Goal: Task Accomplishment & Management: Use online tool/utility

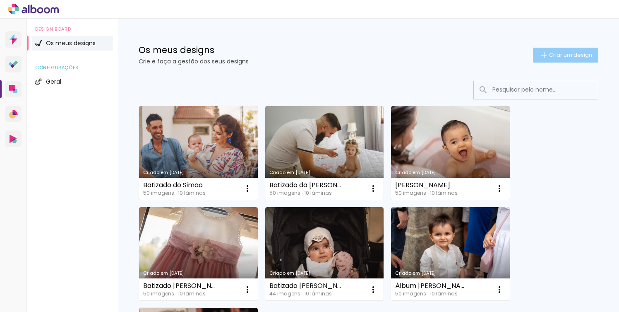
click at [554, 54] on span "Criar um design" at bounding box center [570, 54] width 43 height 5
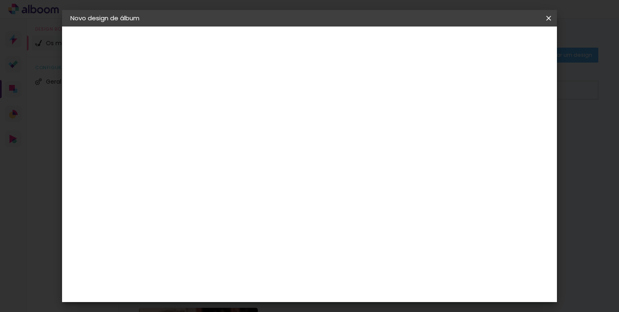
click at [206, 116] on input at bounding box center [206, 111] width 0 height 13
type input "Batizado Isaura"
type paper-input "Batizado Isaura"
click at [0, 0] on slot "Avançar" at bounding box center [0, 0] width 0 height 0
click at [254, 187] on div "DreambooksPro" at bounding box center [227, 187] width 54 height 7
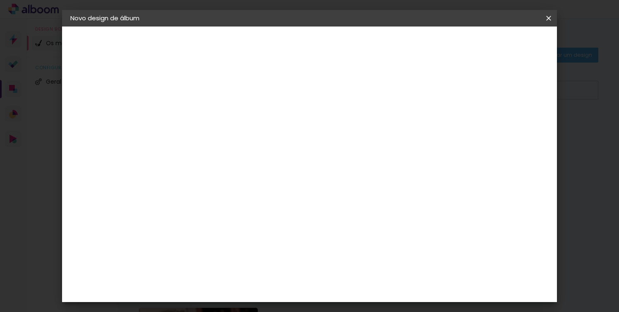
click at [0, 0] on slot "Avançar" at bounding box center [0, 0] width 0 height 0
click at [251, 134] on paper-input-container "Linha" at bounding box center [227, 144] width 48 height 21
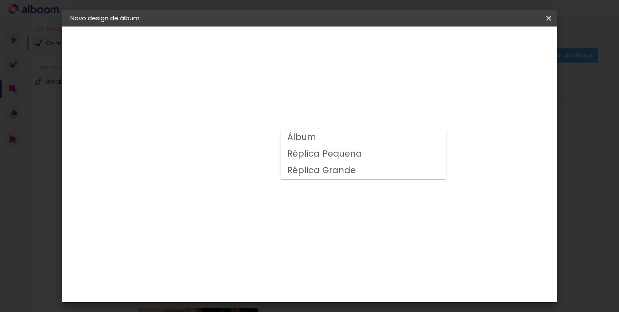
click at [375, 137] on paper-item "Álbum" at bounding box center [364, 137] width 166 height 17
type input "Álbum"
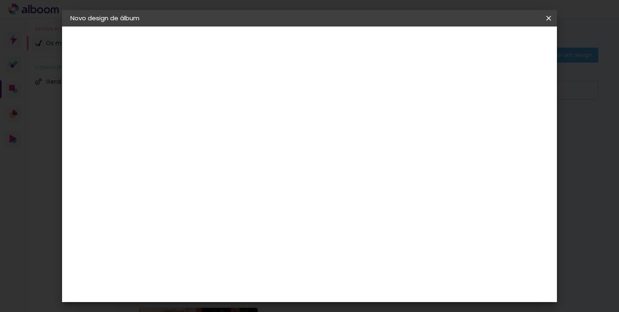
scroll to position [194, 0]
click at [261, 181] on span "20 × 20" at bounding box center [242, 189] width 38 height 17
click at [341, 38] on paper-button "Avançar" at bounding box center [320, 44] width 41 height 14
click at [451, 42] on span "Iniciar design" at bounding box center [432, 44] width 38 height 6
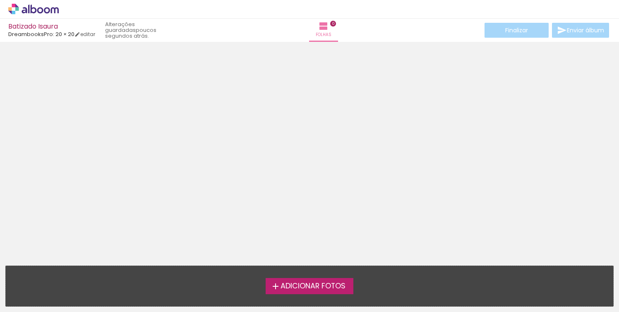
click at [327, 288] on span "Adicionar Fotos" at bounding box center [313, 285] width 65 height 7
click at [0, 0] on input "file" at bounding box center [0, 0] width 0 height 0
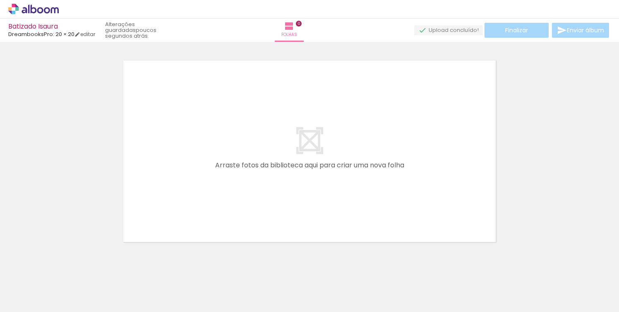
click at [67, 271] on paper-icon-button at bounding box center [65, 267] width 10 height 10
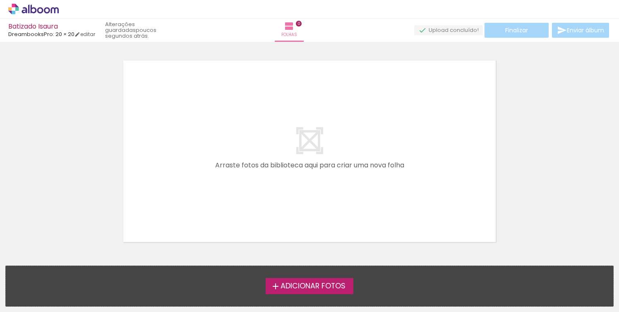
click at [294, 285] on span "Adicionar Fotos" at bounding box center [313, 285] width 65 height 7
click at [0, 0] on input "file" at bounding box center [0, 0] width 0 height 0
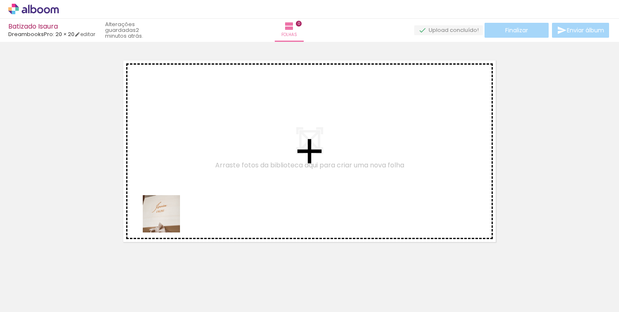
drag, startPoint x: 140, startPoint y: 279, endPoint x: 197, endPoint y: 178, distance: 116.3
click at [197, 178] on quentale-workspace at bounding box center [309, 156] width 619 height 312
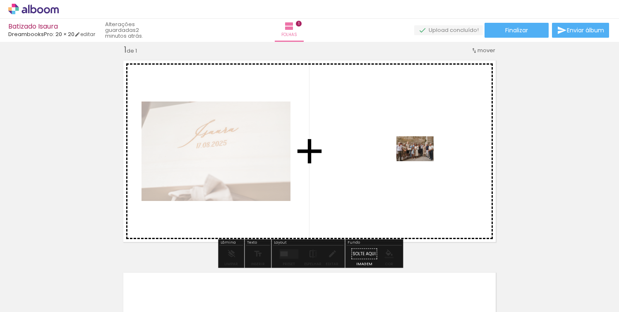
drag, startPoint x: 93, startPoint y: 287, endPoint x: 421, endPoint y: 161, distance: 351.9
click at [421, 161] on quentale-workspace at bounding box center [309, 156] width 619 height 312
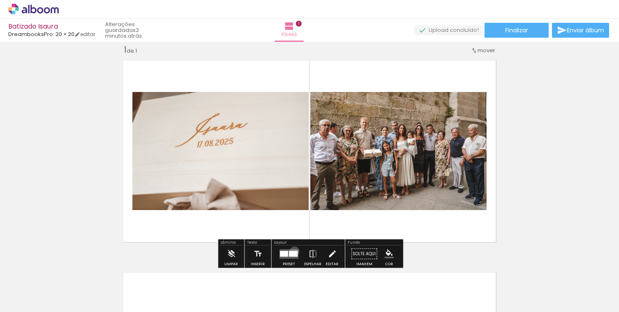
click at [293, 251] on div at bounding box center [293, 253] width 9 height 6
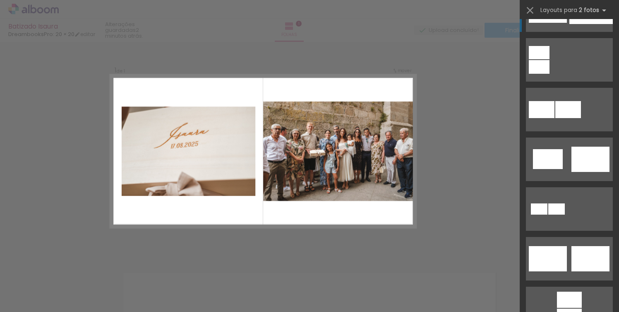
scroll to position [153, 0]
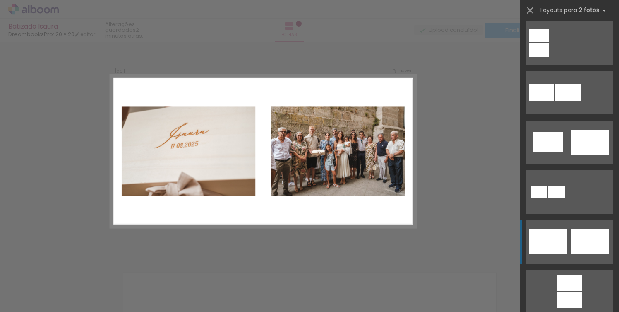
click at [580, 235] on div at bounding box center [590, 241] width 38 height 25
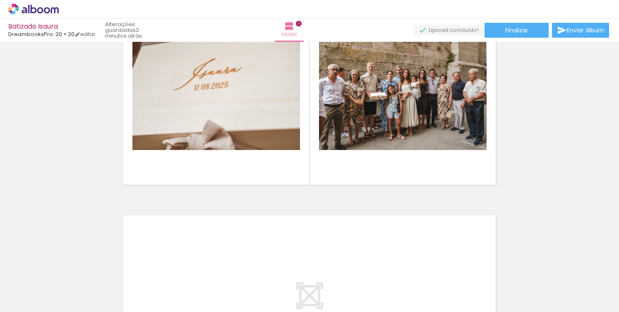
scroll to position [74, 0]
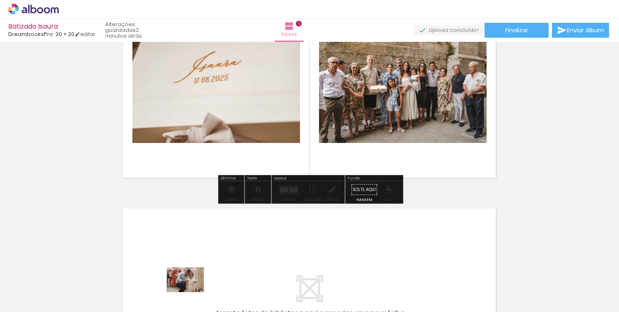
drag, startPoint x: 188, startPoint y: 276, endPoint x: 187, endPoint y: 298, distance: 22.4
click at [187, 297] on div at bounding box center [175, 283] width 41 height 27
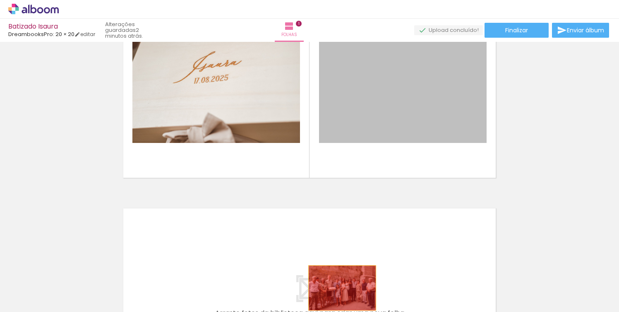
drag, startPoint x: 391, startPoint y: 130, endPoint x: 342, endPoint y: 288, distance: 164.9
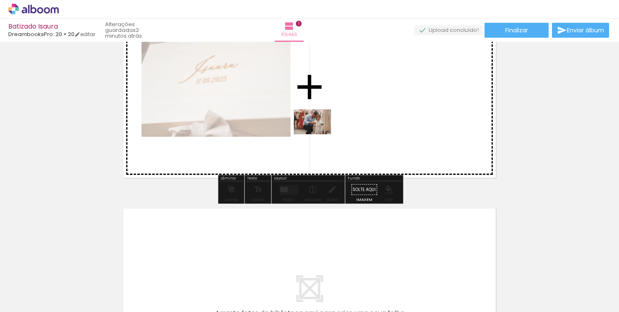
drag, startPoint x: 180, startPoint y: 288, endPoint x: 319, endPoint y: 134, distance: 206.8
click at [319, 134] on quentale-workspace at bounding box center [309, 156] width 619 height 312
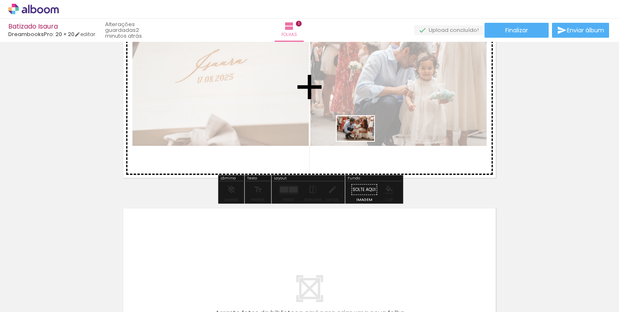
drag, startPoint x: 224, startPoint y: 288, endPoint x: 365, endPoint y: 138, distance: 206.1
click at [365, 138] on quentale-workspace at bounding box center [309, 156] width 619 height 312
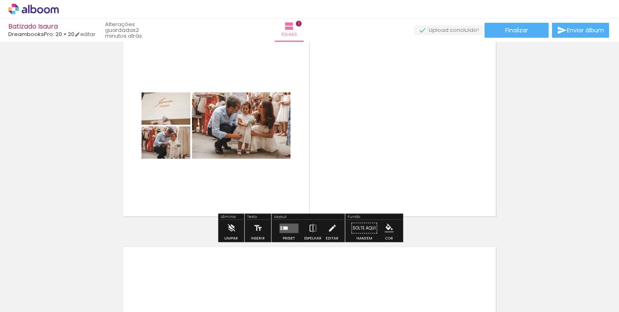
scroll to position [34, 0]
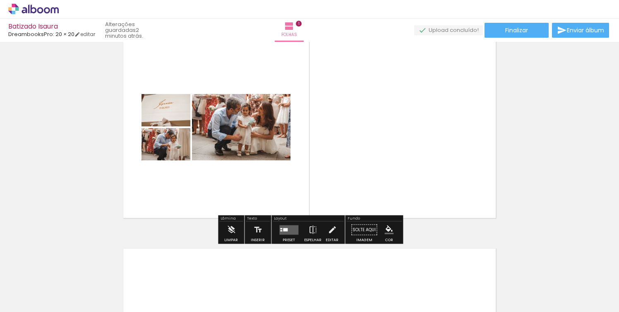
click at [284, 228] on div at bounding box center [285, 229] width 5 height 3
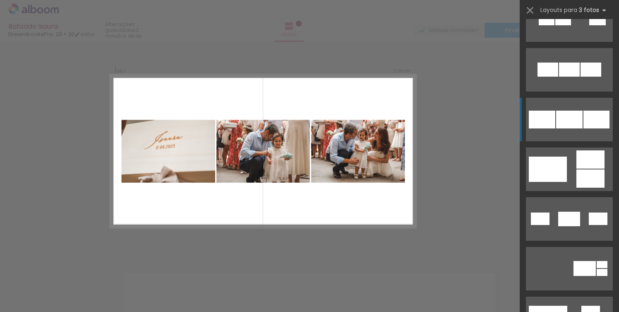
scroll to position [81, 0]
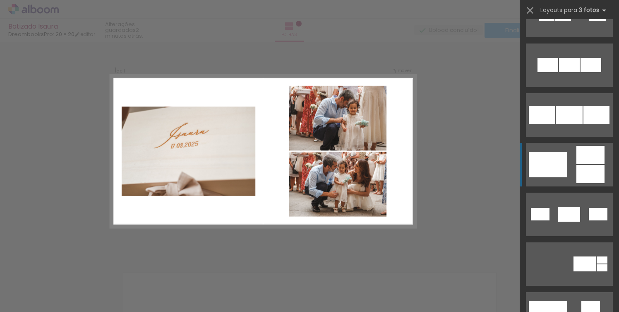
click at [573, 158] on quentale-layouter at bounding box center [569, 164] width 87 height 43
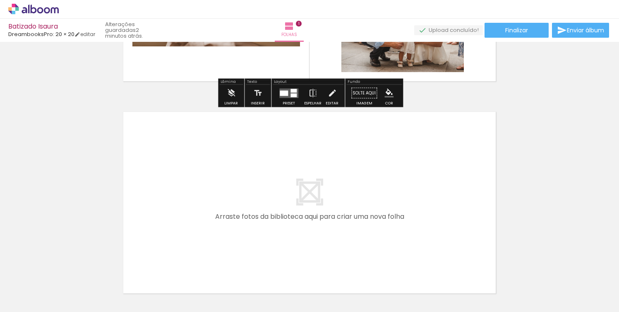
scroll to position [187, 0]
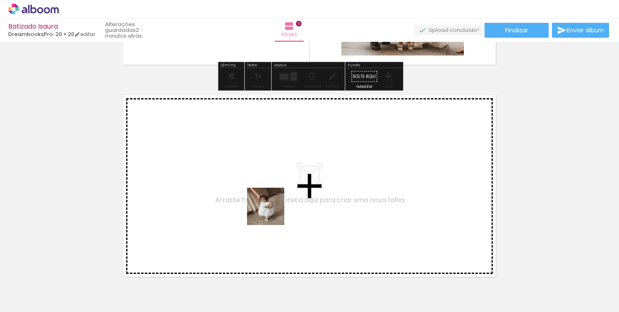
drag, startPoint x: 269, startPoint y: 291, endPoint x: 273, endPoint y: 203, distance: 87.8
click at [273, 203] on quentale-workspace at bounding box center [309, 156] width 619 height 312
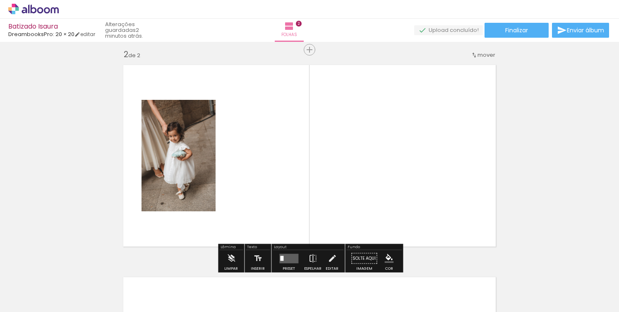
scroll to position [222, 0]
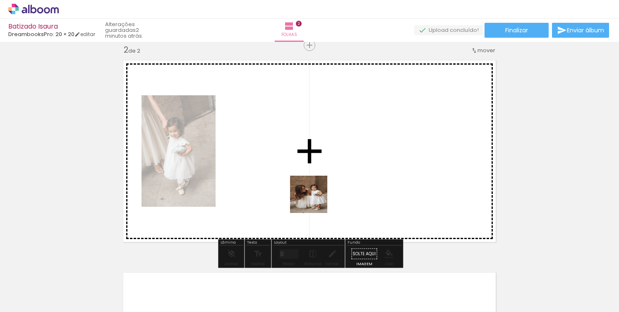
drag, startPoint x: 314, startPoint y: 276, endPoint x: 315, endPoint y: 200, distance: 75.7
click at [315, 200] on quentale-workspace at bounding box center [309, 156] width 619 height 312
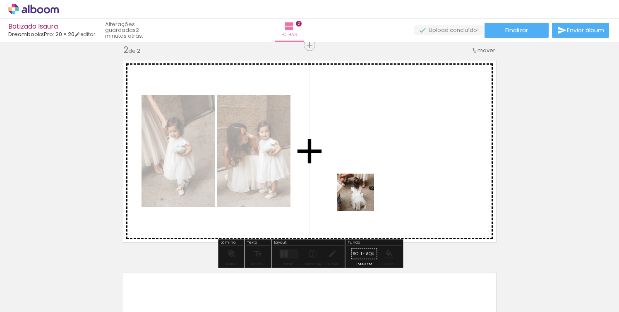
drag, startPoint x: 360, startPoint y: 279, endPoint x: 362, endPoint y: 197, distance: 81.9
click at [362, 197] on quentale-workspace at bounding box center [309, 156] width 619 height 312
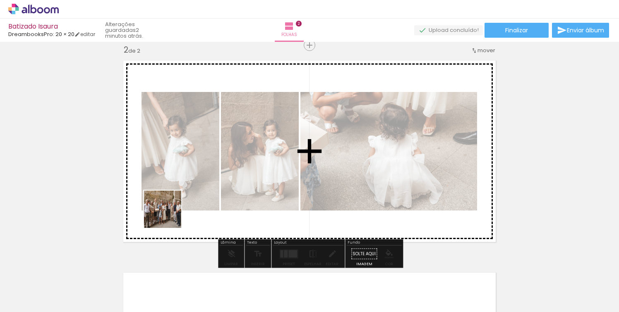
drag, startPoint x: 92, startPoint y: 283, endPoint x: 178, endPoint y: 210, distance: 112.7
click at [178, 210] on quentale-workspace at bounding box center [309, 156] width 619 height 312
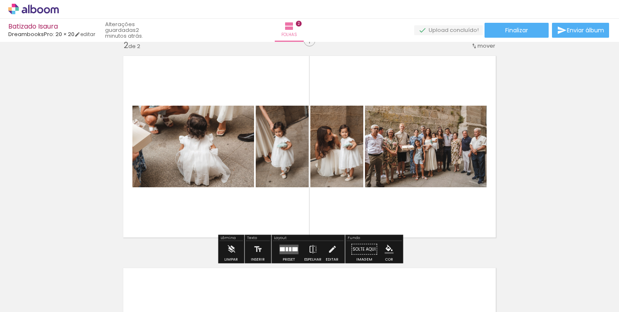
scroll to position [230, 0]
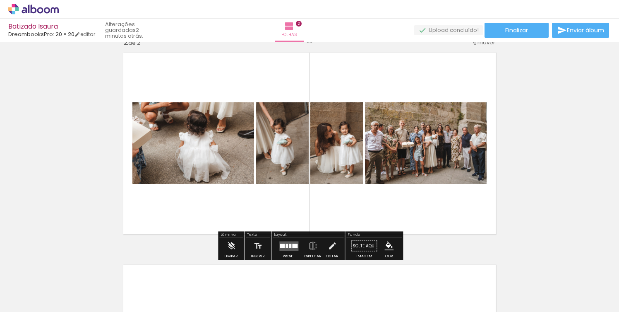
click at [285, 245] on div at bounding box center [286, 245] width 2 height 4
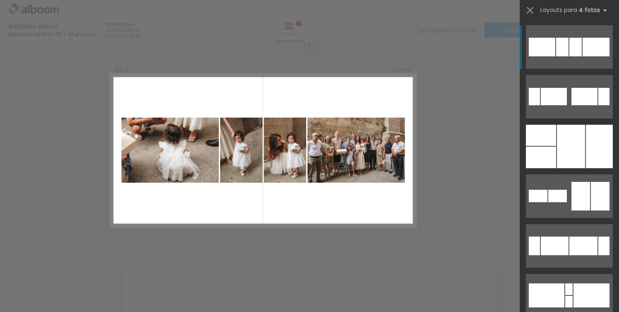
scroll to position [222, 0]
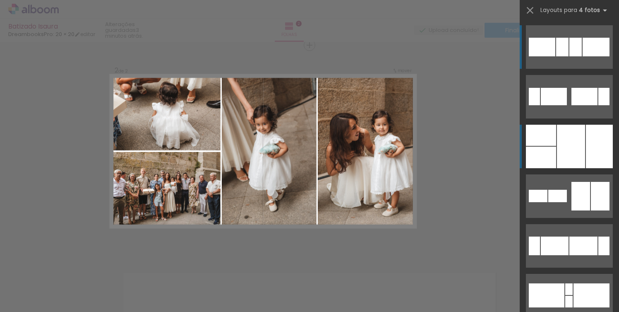
click at [545, 150] on div at bounding box center [541, 157] width 30 height 22
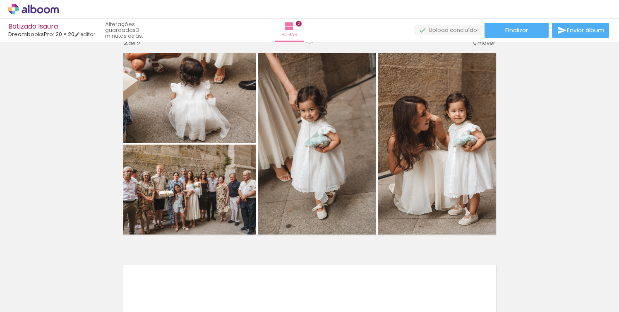
scroll to position [239, 0]
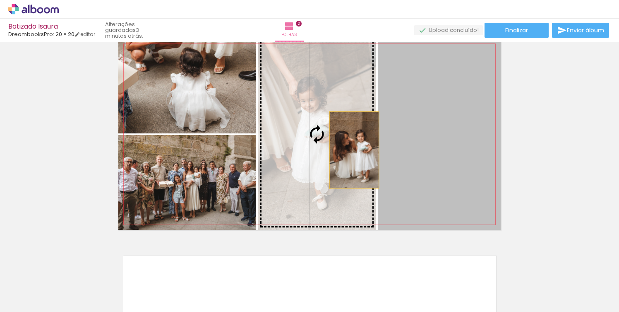
drag, startPoint x: 477, startPoint y: 146, endPoint x: 353, endPoint y: 150, distance: 125.0
click at [0, 0] on slot at bounding box center [0, 0] width 0 height 0
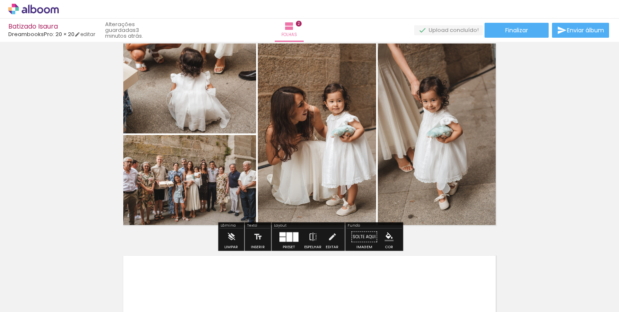
click at [284, 240] on div at bounding box center [282, 239] width 6 height 5
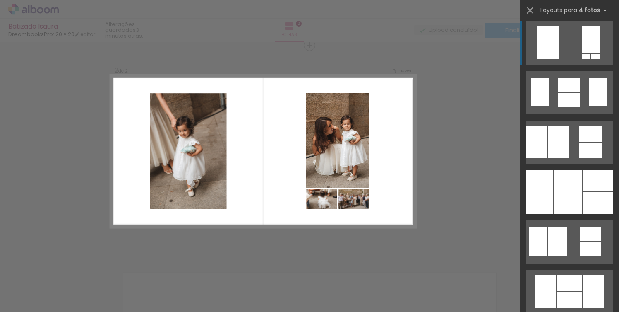
scroll to position [602, 0]
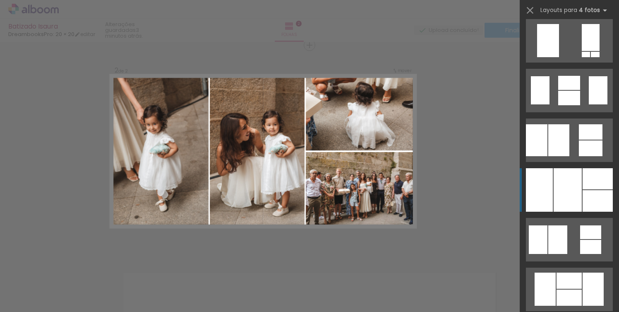
click at [569, 186] on div at bounding box center [568, 189] width 28 height 43
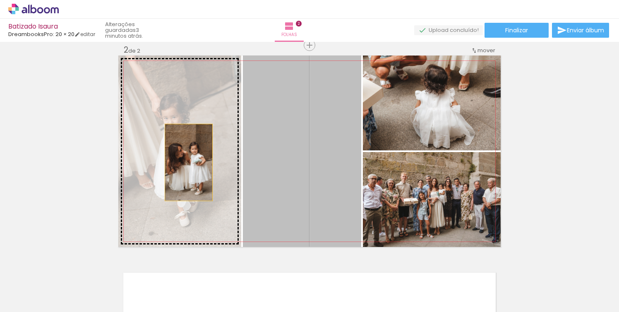
drag, startPoint x: 327, startPoint y: 163, endPoint x: 185, endPoint y: 161, distance: 142.8
click at [0, 0] on slot at bounding box center [0, 0] width 0 height 0
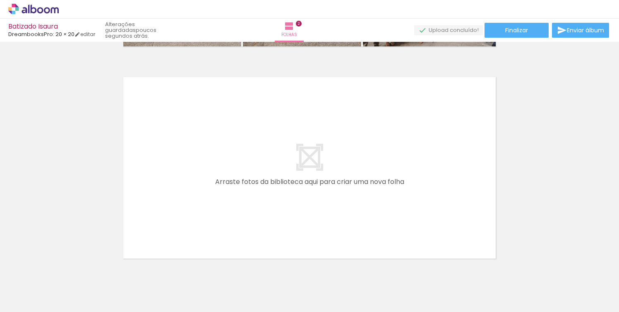
scroll to position [0, 84]
drag, startPoint x: 331, startPoint y: 290, endPoint x: 333, endPoint y: 211, distance: 79.1
click at [333, 211] on quentale-workspace at bounding box center [309, 156] width 619 height 312
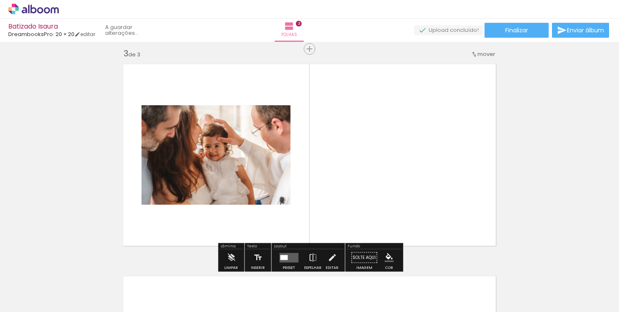
scroll to position [434, 0]
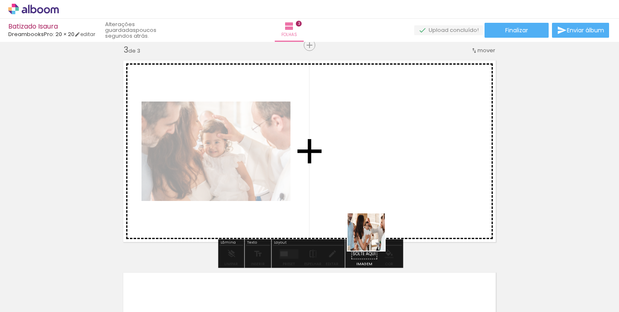
drag, startPoint x: 367, startPoint y: 281, endPoint x: 380, endPoint y: 204, distance: 78.0
click at [380, 204] on quentale-workspace at bounding box center [309, 156] width 619 height 312
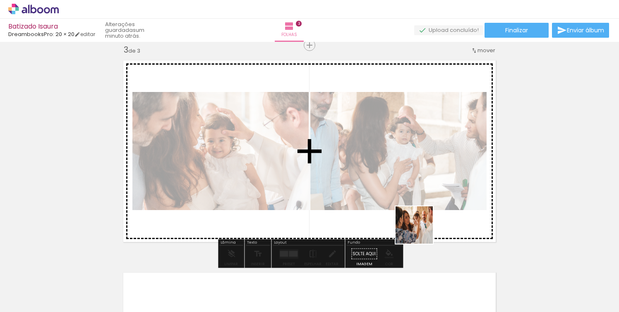
drag, startPoint x: 420, startPoint y: 289, endPoint x: 421, endPoint y: 223, distance: 65.8
click at [421, 223] on quentale-workspace at bounding box center [309, 156] width 619 height 312
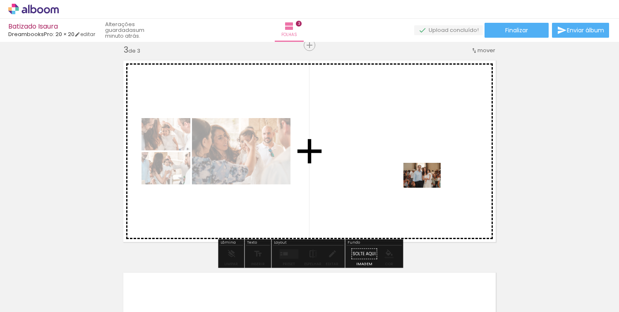
drag, startPoint x: 453, startPoint y: 276, endPoint x: 428, endPoint y: 187, distance: 91.6
click at [428, 187] on quentale-workspace at bounding box center [309, 156] width 619 height 312
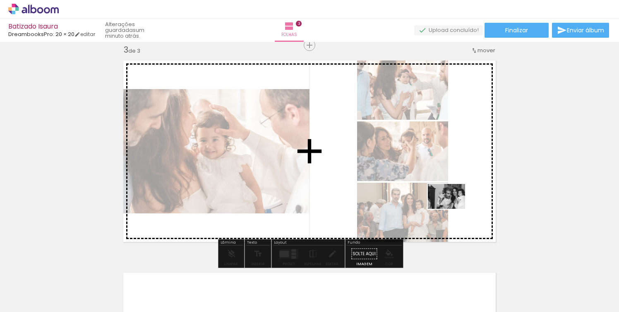
drag, startPoint x: 503, startPoint y: 281, endPoint x: 453, endPoint y: 209, distance: 87.7
click at [453, 209] on quentale-workspace at bounding box center [309, 156] width 619 height 312
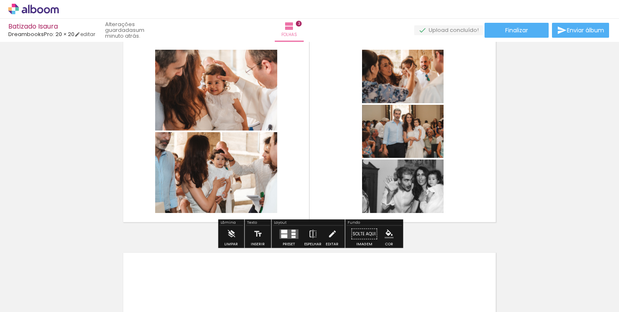
scroll to position [0, 259]
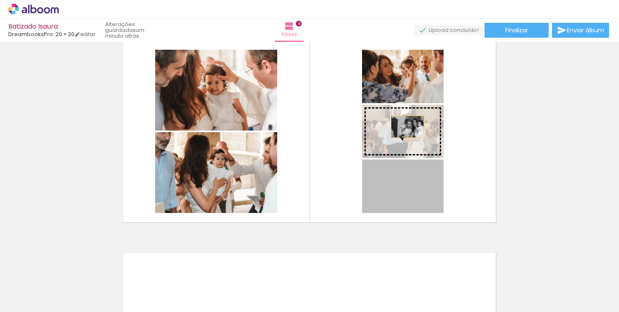
drag, startPoint x: 402, startPoint y: 183, endPoint x: 408, endPoint y: 127, distance: 57.0
click at [0, 0] on slot at bounding box center [0, 0] width 0 height 0
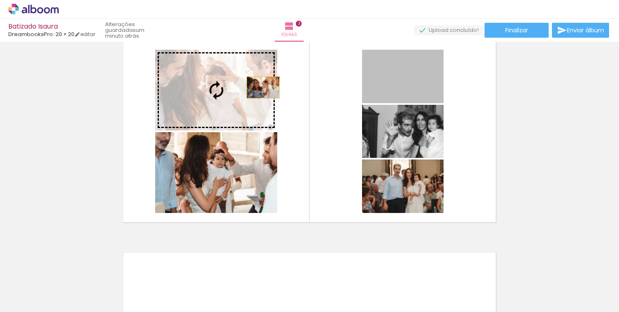
drag, startPoint x: 415, startPoint y: 84, endPoint x: 251, endPoint y: 91, distance: 164.0
click at [0, 0] on slot at bounding box center [0, 0] width 0 height 0
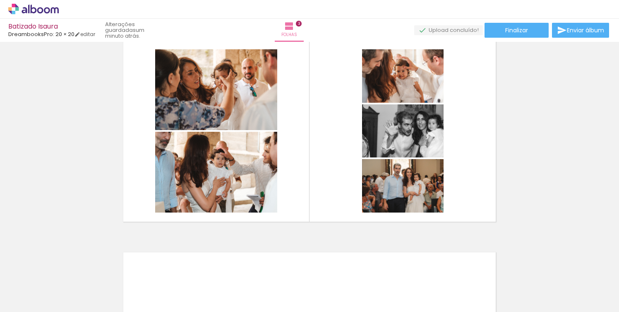
scroll to position [457, 0]
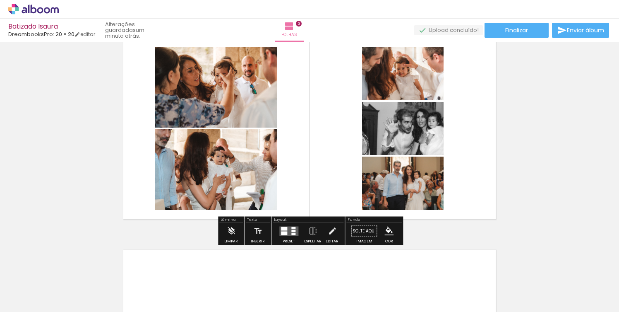
click at [287, 230] on quentale-layouter at bounding box center [288, 231] width 19 height 10
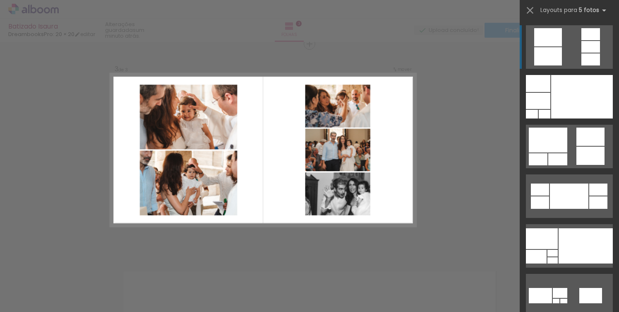
scroll to position [434, 0]
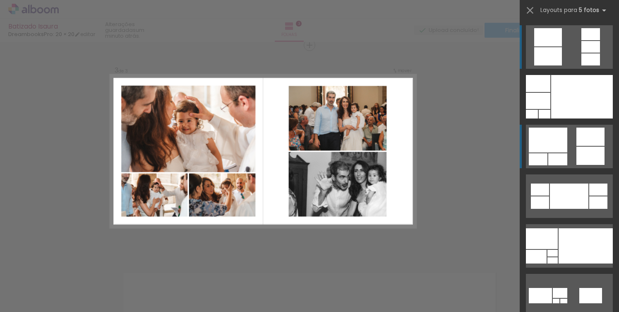
click at [560, 160] on div at bounding box center [557, 159] width 19 height 12
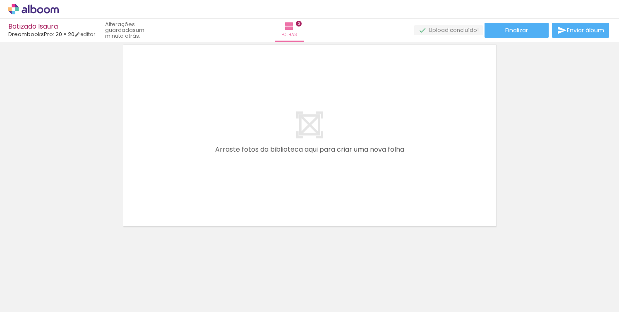
scroll to position [662, 0]
drag, startPoint x: 391, startPoint y: 287, endPoint x: 386, endPoint y: 203, distance: 84.1
click at [386, 203] on quentale-workspace at bounding box center [309, 156] width 619 height 312
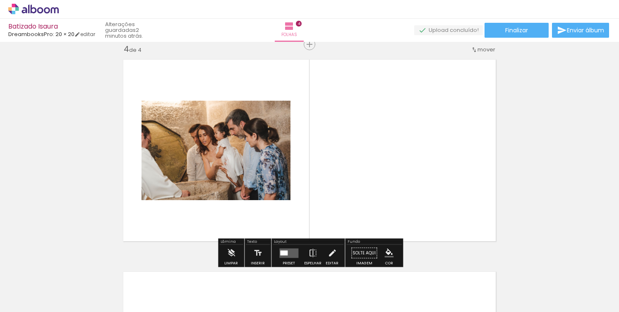
scroll to position [646, 0]
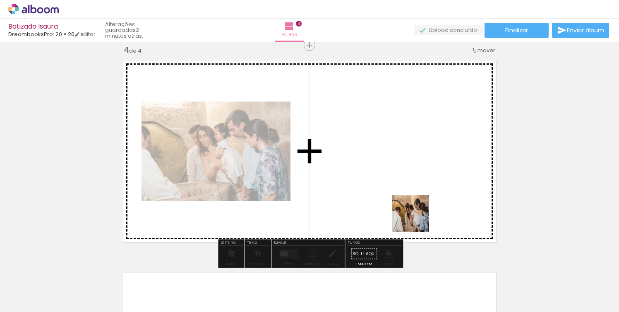
drag, startPoint x: 432, startPoint y: 291, endPoint x: 416, endPoint y: 218, distance: 75.0
click at [416, 218] on quentale-workspace at bounding box center [309, 156] width 619 height 312
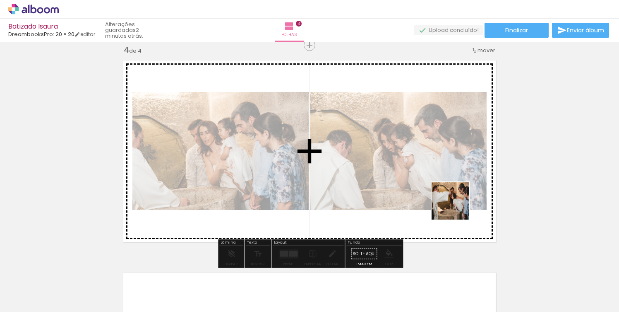
drag, startPoint x: 473, startPoint y: 288, endPoint x: 454, endPoint y: 197, distance: 93.3
click at [454, 197] on quentale-workspace at bounding box center [309, 156] width 619 height 312
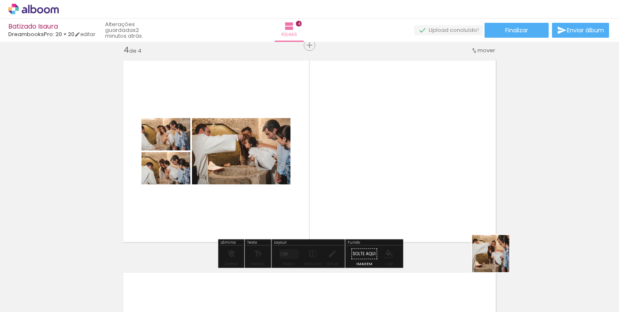
drag, startPoint x: 513, startPoint y: 278, endPoint x: 453, endPoint y: 209, distance: 91.2
click at [453, 209] on quentale-workspace at bounding box center [309, 156] width 619 height 312
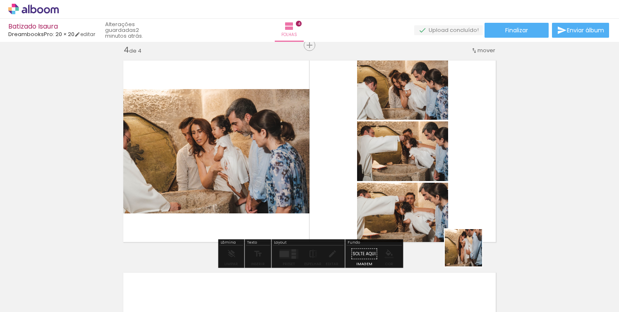
drag, startPoint x: 566, startPoint y: 288, endPoint x: 447, endPoint y: 240, distance: 128.4
click at [447, 240] on quentale-workspace at bounding box center [309, 156] width 619 height 312
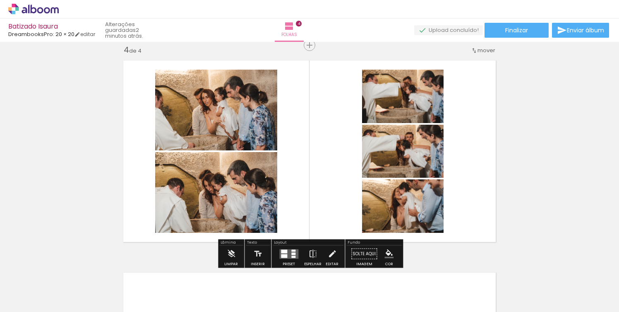
scroll to position [0, 499]
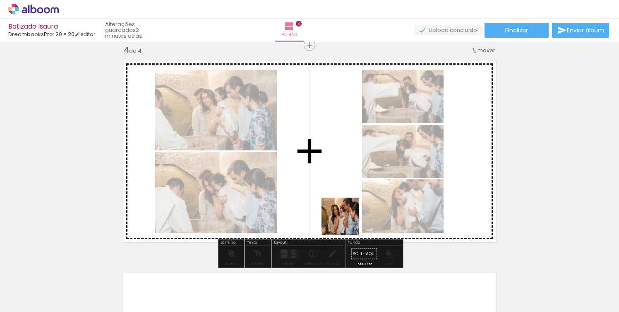
drag, startPoint x: 372, startPoint y: 288, endPoint x: 342, endPoint y: 212, distance: 81.5
click at [342, 212] on quentale-workspace at bounding box center [309, 156] width 619 height 312
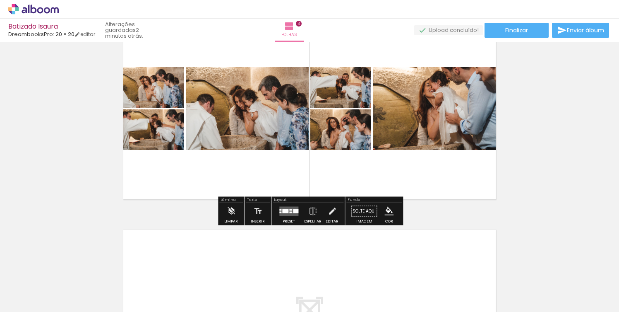
scroll to position [0, 579]
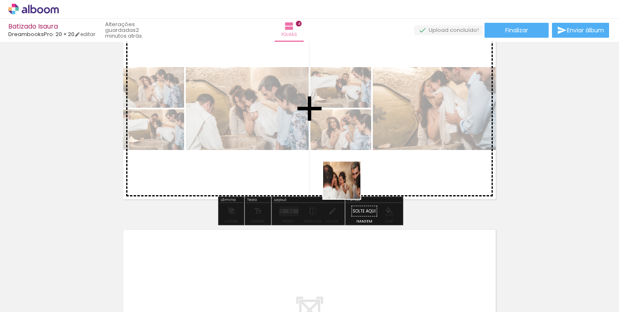
drag, startPoint x: 344, startPoint y: 286, endPoint x: 348, endPoint y: 183, distance: 103.1
click at [348, 183] on quentale-workspace at bounding box center [309, 156] width 619 height 312
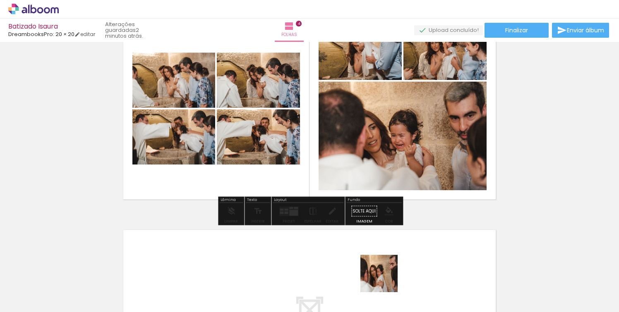
drag, startPoint x: 385, startPoint y: 282, endPoint x: 398, endPoint y: 171, distance: 111.7
click at [398, 171] on quentale-workspace at bounding box center [309, 156] width 619 height 312
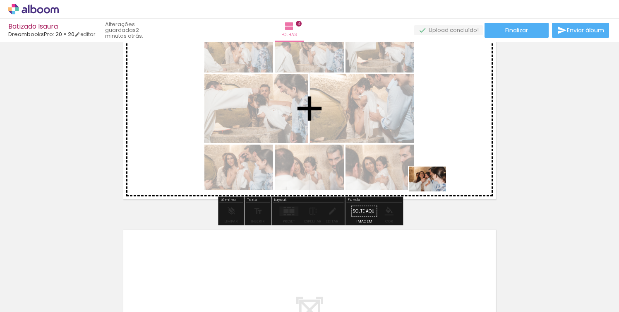
drag, startPoint x: 428, startPoint y: 282, endPoint x: 436, endPoint y: 184, distance: 98.4
click at [436, 184] on quentale-workspace at bounding box center [309, 156] width 619 height 312
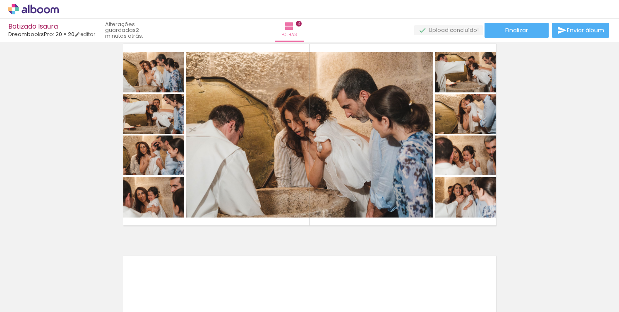
scroll to position [0, 689]
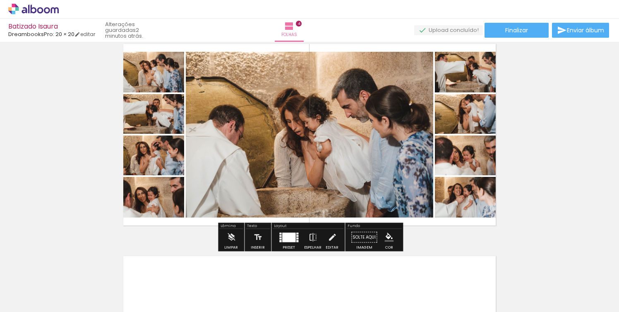
click at [289, 238] on div at bounding box center [288, 237] width 13 height 10
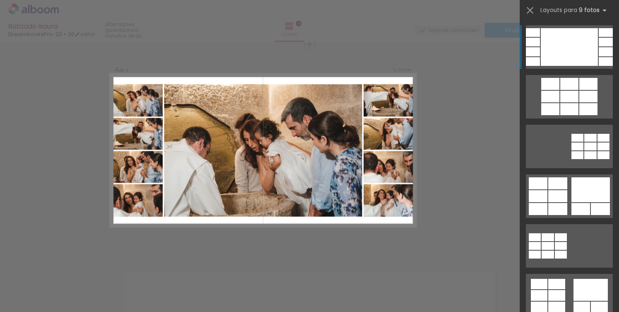
scroll to position [646, 0]
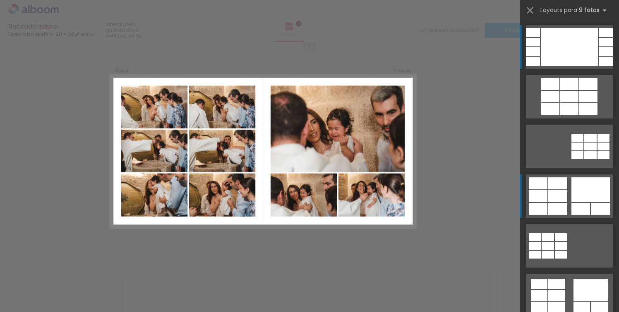
click at [542, 189] on div at bounding box center [538, 183] width 19 height 12
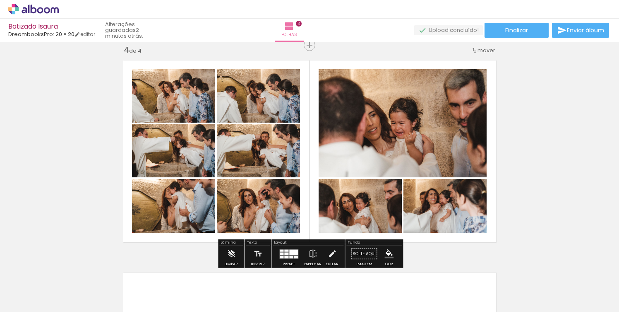
click at [309, 251] on iron-icon at bounding box center [312, 253] width 9 height 17
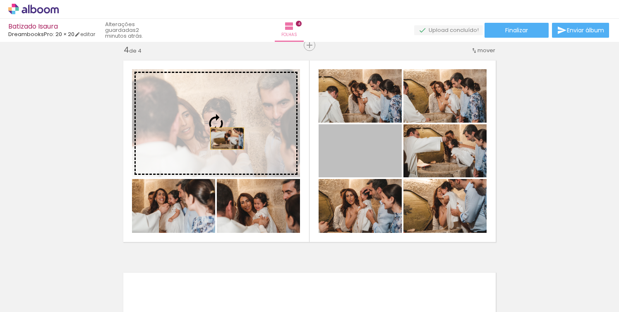
drag, startPoint x: 369, startPoint y: 160, endPoint x: 223, endPoint y: 137, distance: 147.8
click at [0, 0] on slot at bounding box center [0, 0] width 0 height 0
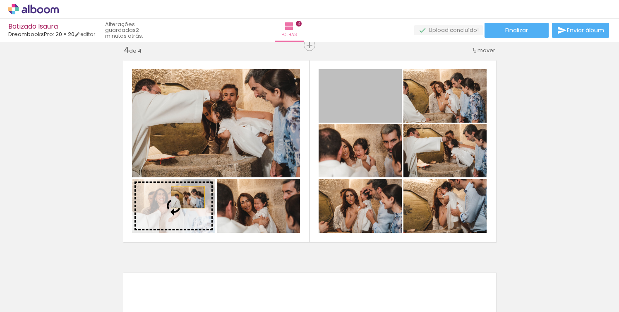
drag, startPoint x: 367, startPoint y: 103, endPoint x: 188, endPoint y: 197, distance: 202.5
click at [0, 0] on slot at bounding box center [0, 0] width 0 height 0
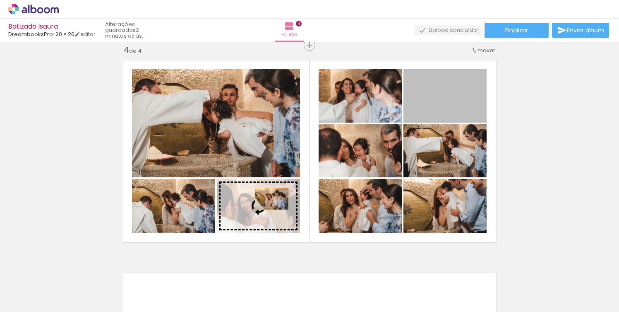
drag, startPoint x: 453, startPoint y: 100, endPoint x: 272, endPoint y: 199, distance: 206.1
click at [0, 0] on slot at bounding box center [0, 0] width 0 height 0
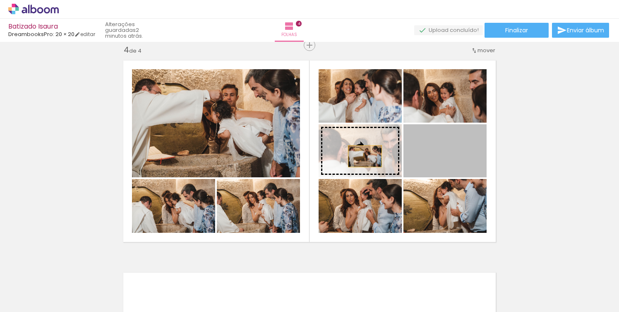
drag, startPoint x: 443, startPoint y: 156, endPoint x: 365, endPoint y: 156, distance: 77.8
click at [0, 0] on slot at bounding box center [0, 0] width 0 height 0
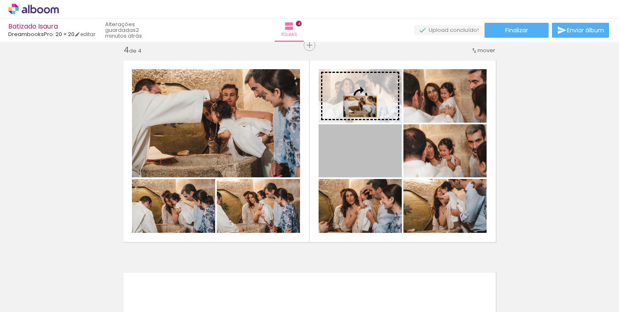
drag, startPoint x: 367, startPoint y: 165, endPoint x: 360, endPoint y: 106, distance: 58.7
click at [0, 0] on slot at bounding box center [0, 0] width 0 height 0
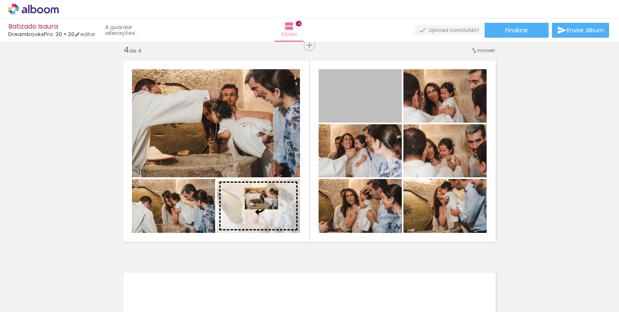
drag, startPoint x: 377, startPoint y: 95, endPoint x: 261, endPoint y: 198, distance: 154.7
click at [0, 0] on slot at bounding box center [0, 0] width 0 height 0
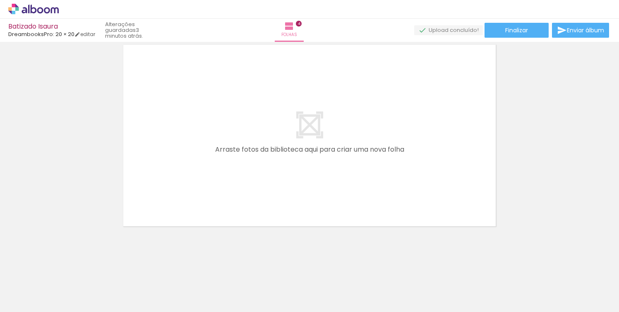
scroll to position [0, 793]
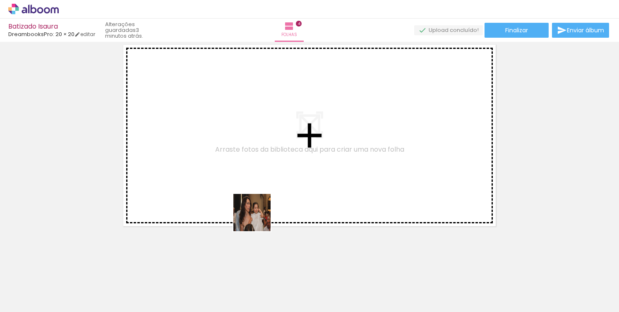
drag, startPoint x: 265, startPoint y: 285, endPoint x: 258, endPoint y: 182, distance: 103.7
click at [258, 182] on quentale-workspace at bounding box center [309, 156] width 619 height 312
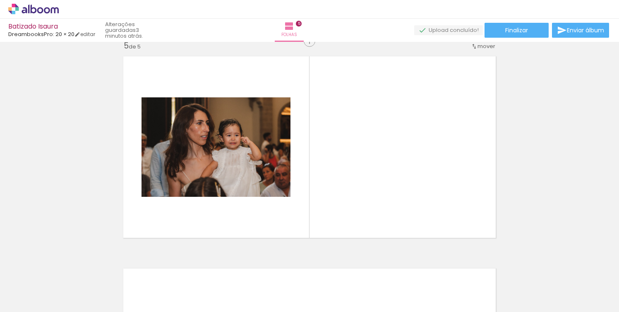
scroll to position [858, 0]
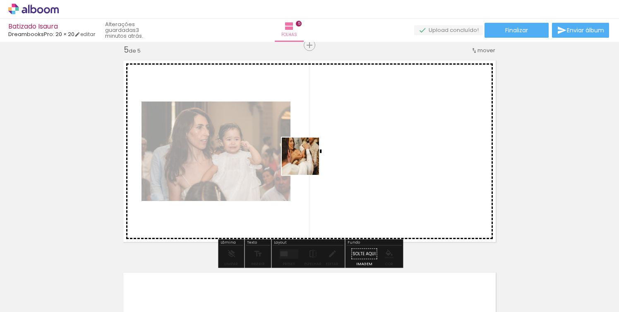
drag, startPoint x: 315, startPoint y: 284, endPoint x: 307, endPoint y: 162, distance: 122.4
click at [307, 162] on quentale-workspace at bounding box center [309, 156] width 619 height 312
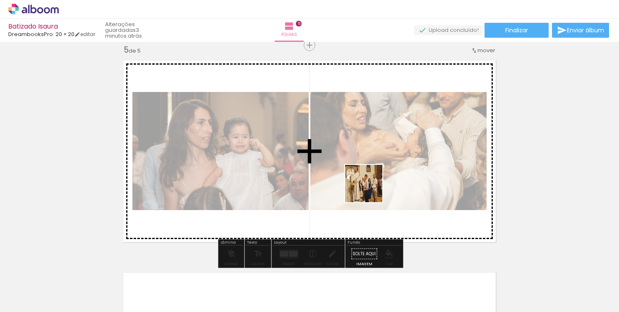
drag, startPoint x: 362, startPoint y: 285, endPoint x: 370, endPoint y: 189, distance: 97.1
click at [370, 189] on quentale-workspace at bounding box center [309, 156] width 619 height 312
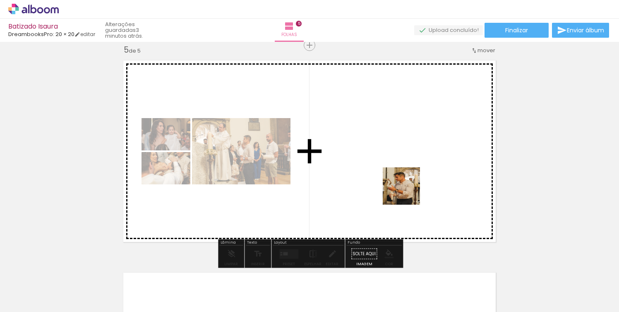
drag, startPoint x: 396, startPoint y: 281, endPoint x: 412, endPoint y: 173, distance: 108.7
click at [412, 173] on quentale-workspace at bounding box center [309, 156] width 619 height 312
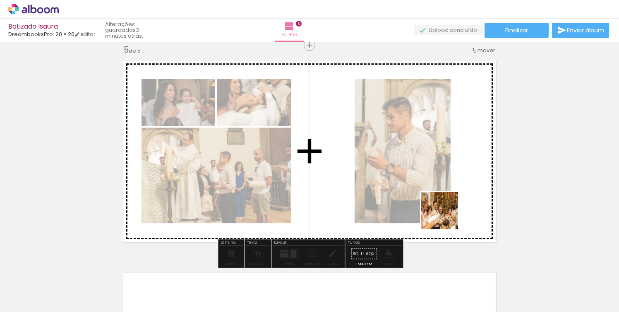
drag, startPoint x: 446, startPoint y: 277, endPoint x: 446, endPoint y: 205, distance: 72.4
click at [446, 205] on quentale-workspace at bounding box center [309, 156] width 619 height 312
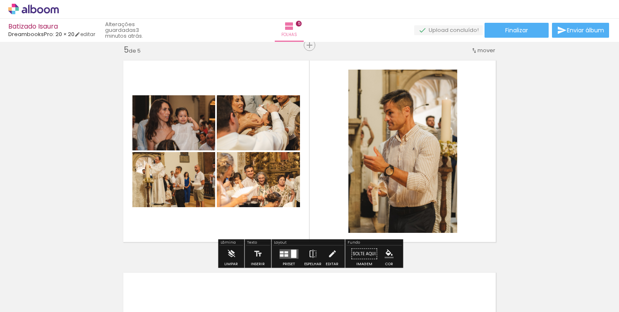
click at [287, 255] on quentale-layouter at bounding box center [288, 254] width 19 height 10
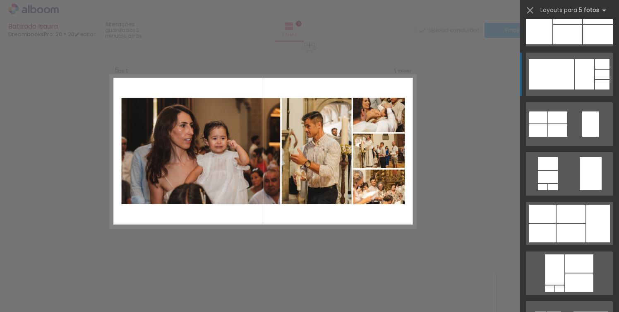
scroll to position [136, 0]
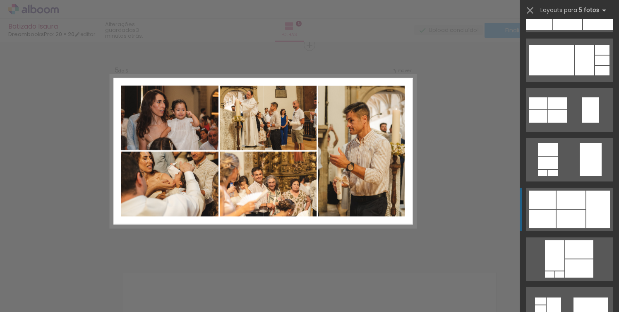
click at [554, 212] on div at bounding box center [542, 218] width 27 height 19
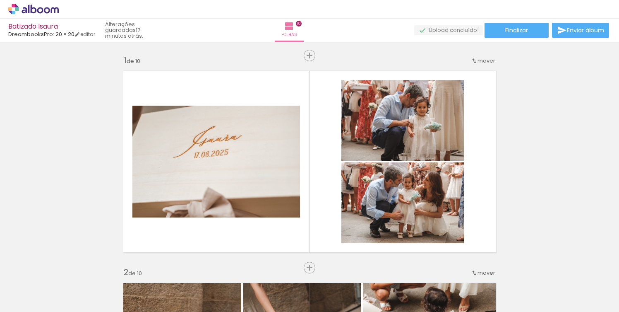
scroll to position [0, 1760]
